Goal: Find specific page/section: Find specific page/section

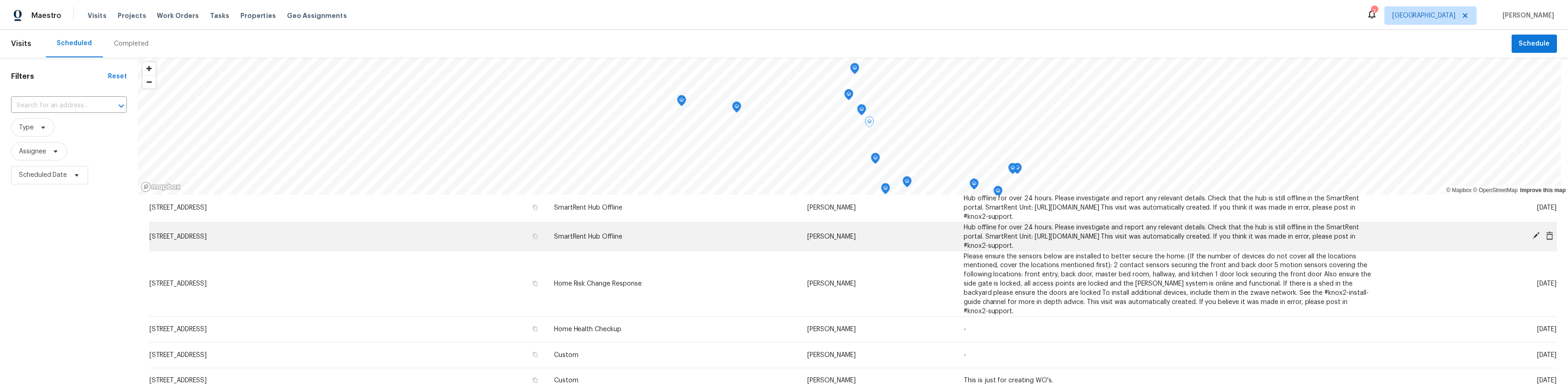
scroll to position [138, 0]
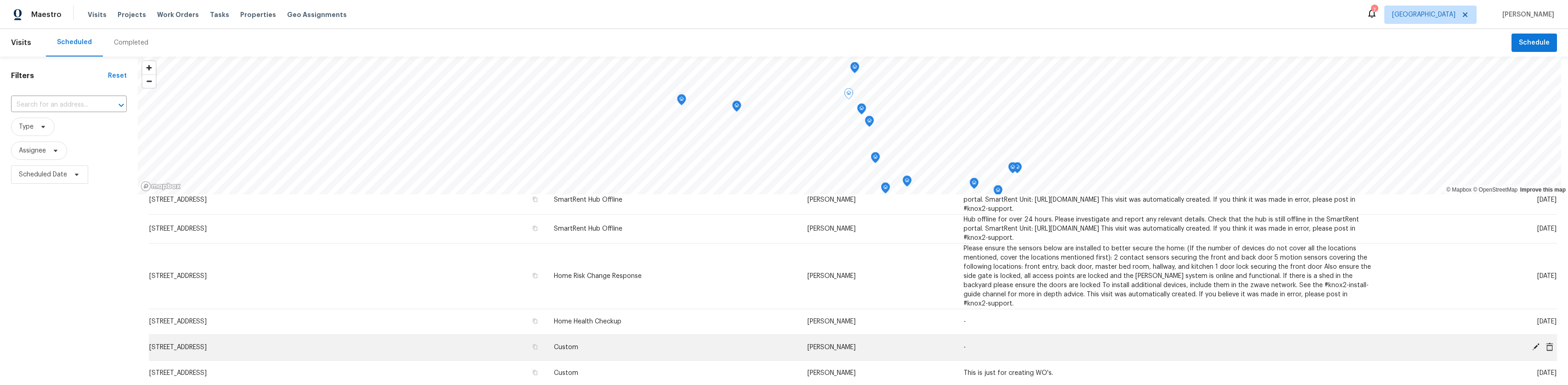
click at [207, 344] on span "[STREET_ADDRESS]" at bounding box center [178, 347] width 57 height 7
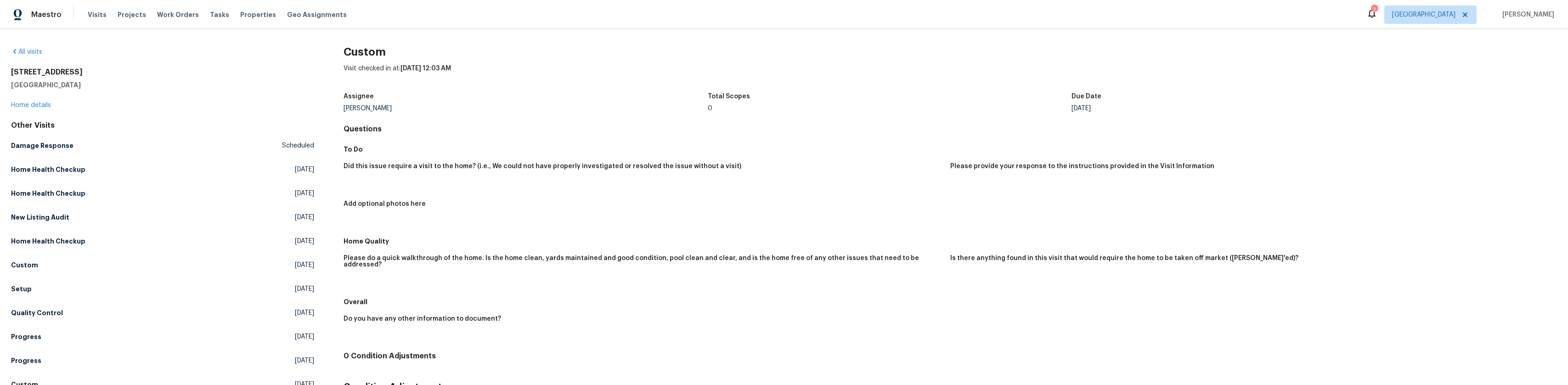
click at [33, 109] on div "[STREET_ADDRESS] Home details" at bounding box center [163, 88] width 303 height 42
click at [41, 107] on link "Home details" at bounding box center [31, 105] width 40 height 7
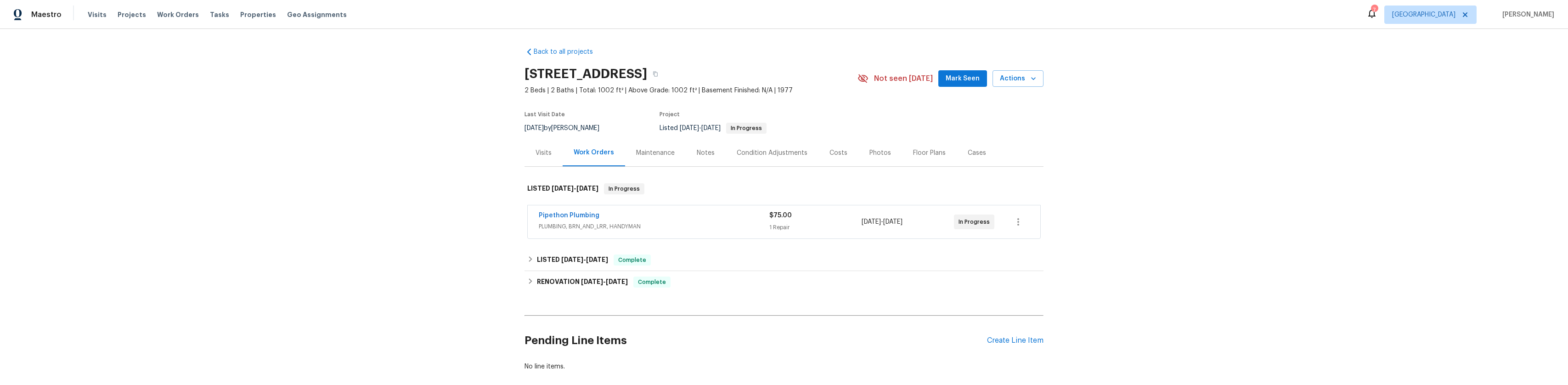
click at [691, 160] on div "Notes" at bounding box center [706, 153] width 40 height 27
